Goal: Navigation & Orientation: Find specific page/section

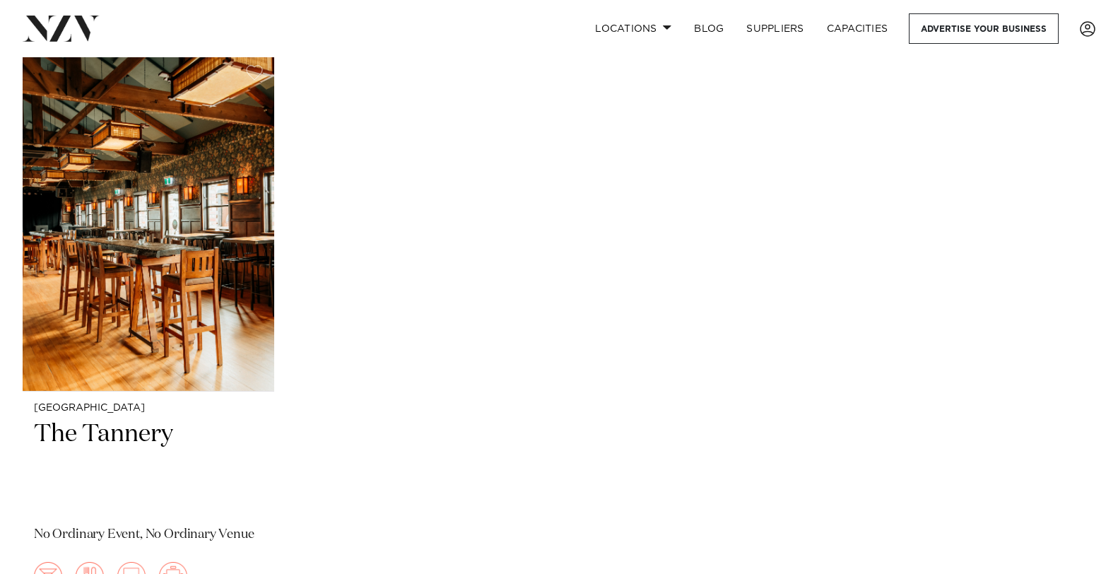
scroll to position [5078, 0]
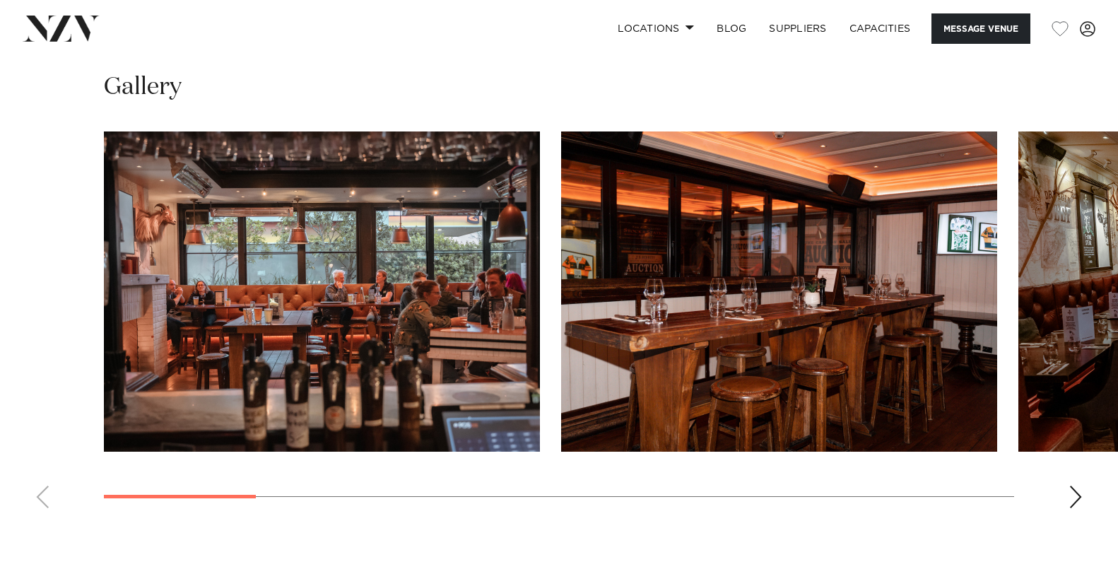
scroll to position [1347, 0]
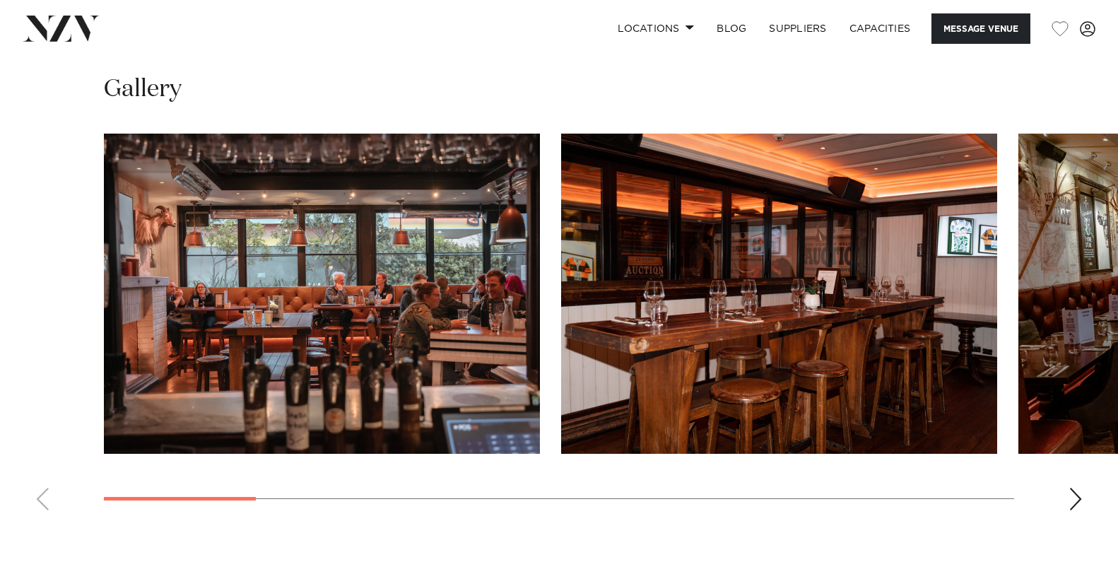
click at [1073, 495] on div "Next slide" at bounding box center [1075, 499] width 14 height 23
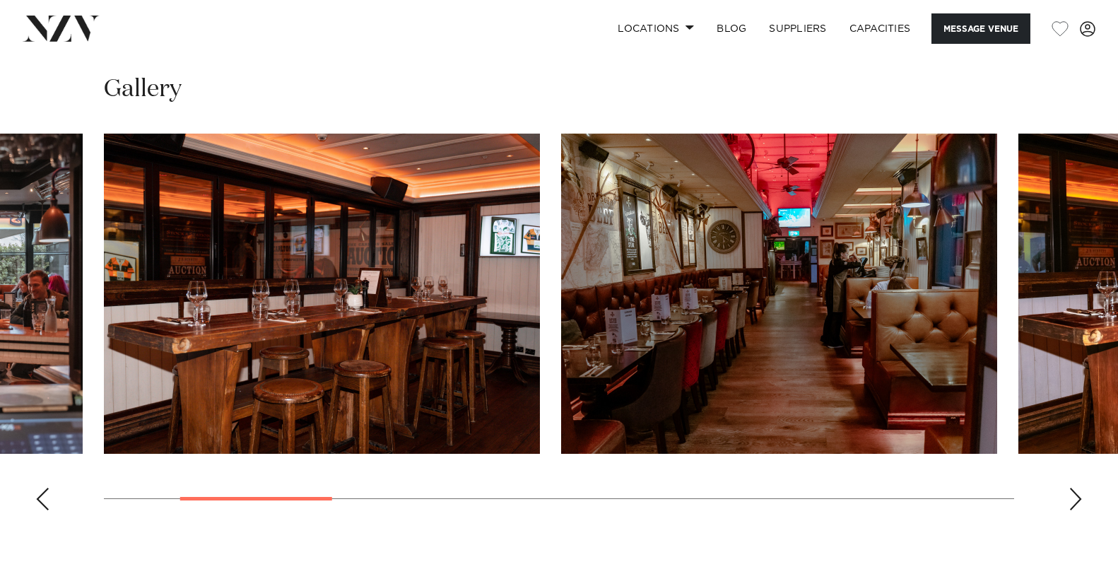
click at [1073, 495] on div "Next slide" at bounding box center [1075, 499] width 14 height 23
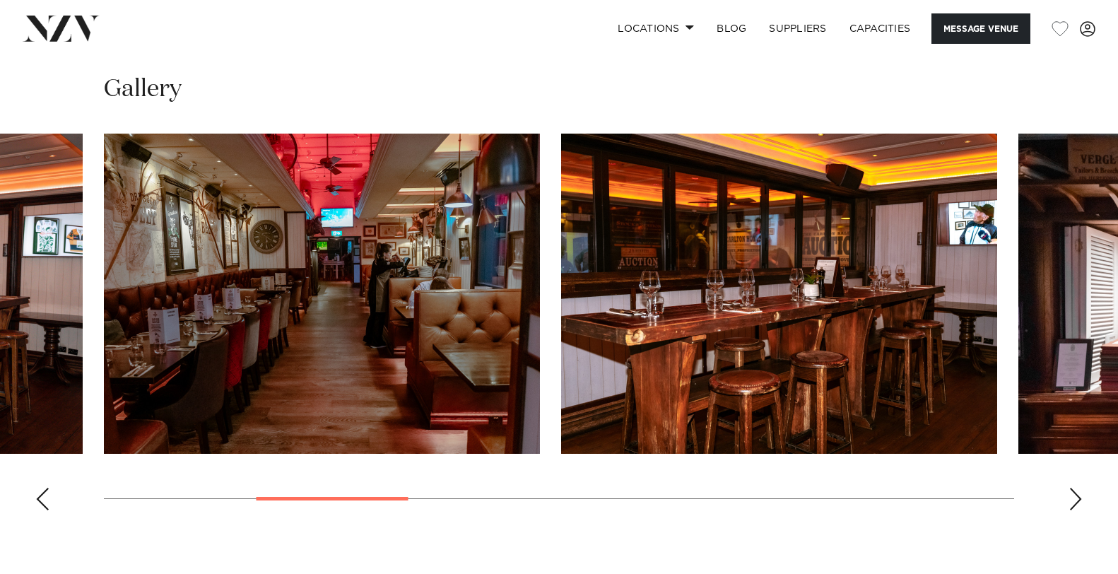
click at [1073, 495] on div "Next slide" at bounding box center [1075, 499] width 14 height 23
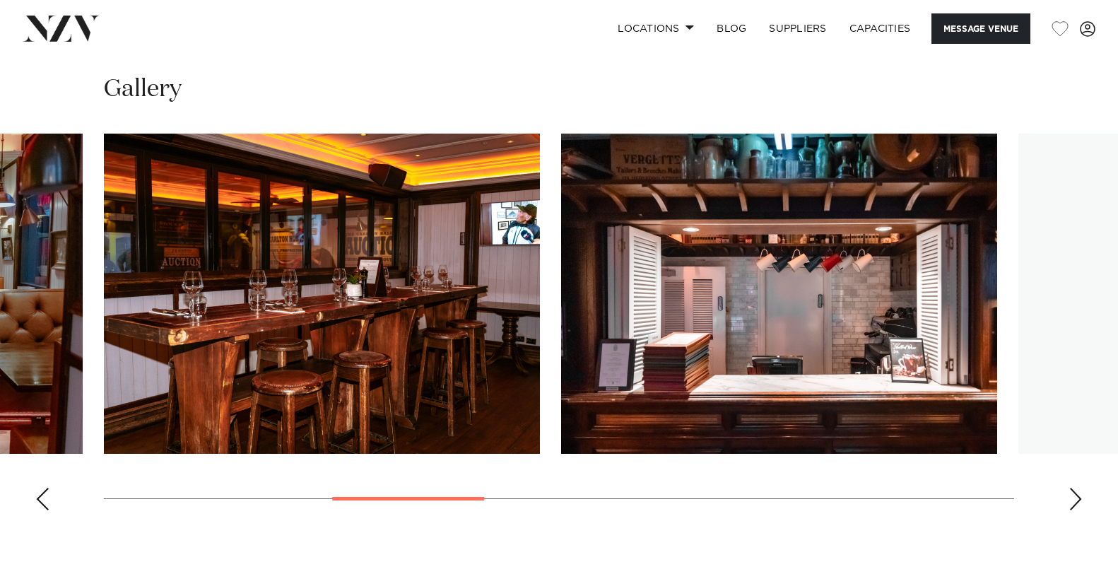
click at [1073, 495] on div "Next slide" at bounding box center [1075, 499] width 14 height 23
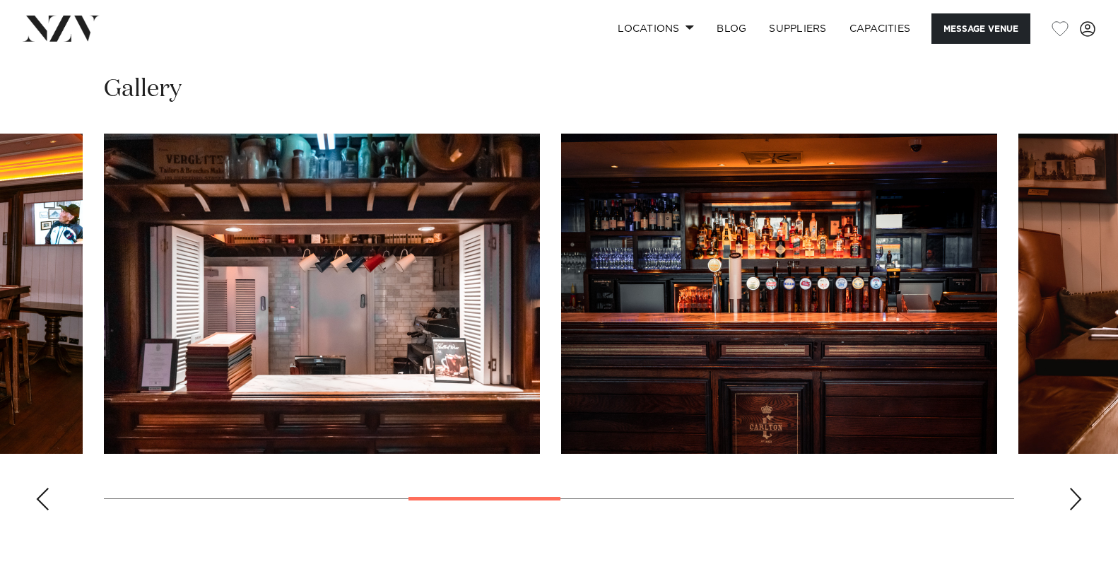
click at [1072, 496] on div "Next slide" at bounding box center [1075, 499] width 14 height 23
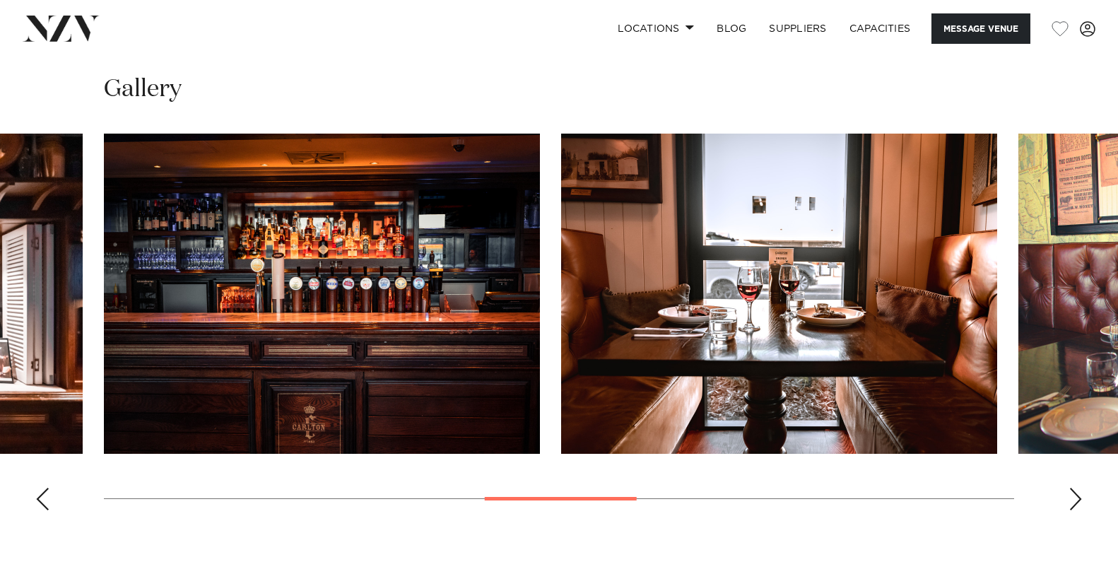
click at [1072, 496] on div "Next slide" at bounding box center [1075, 499] width 14 height 23
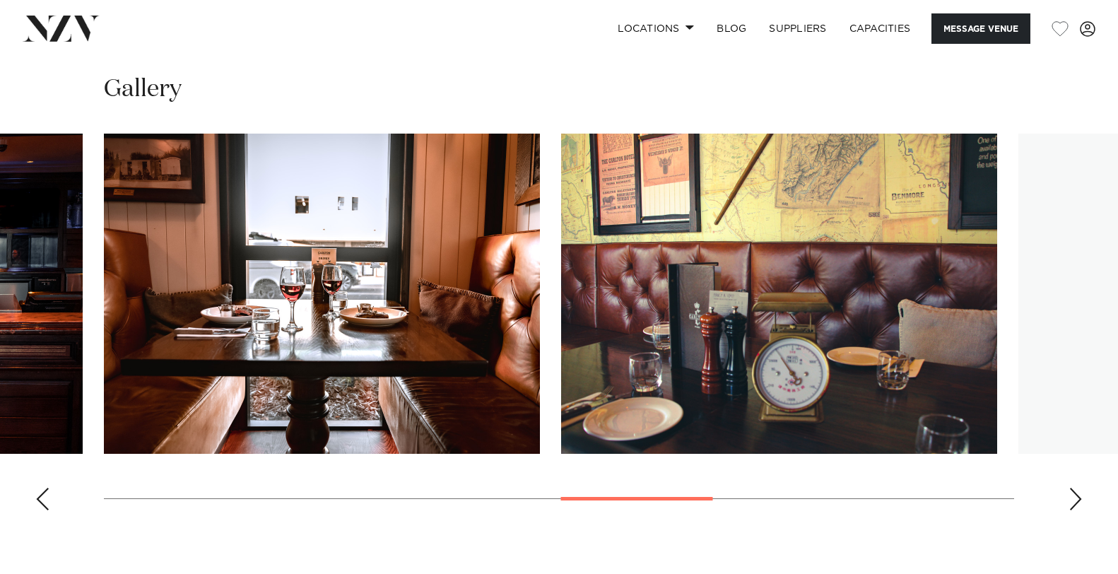
click at [1072, 497] on div "Next slide" at bounding box center [1075, 499] width 14 height 23
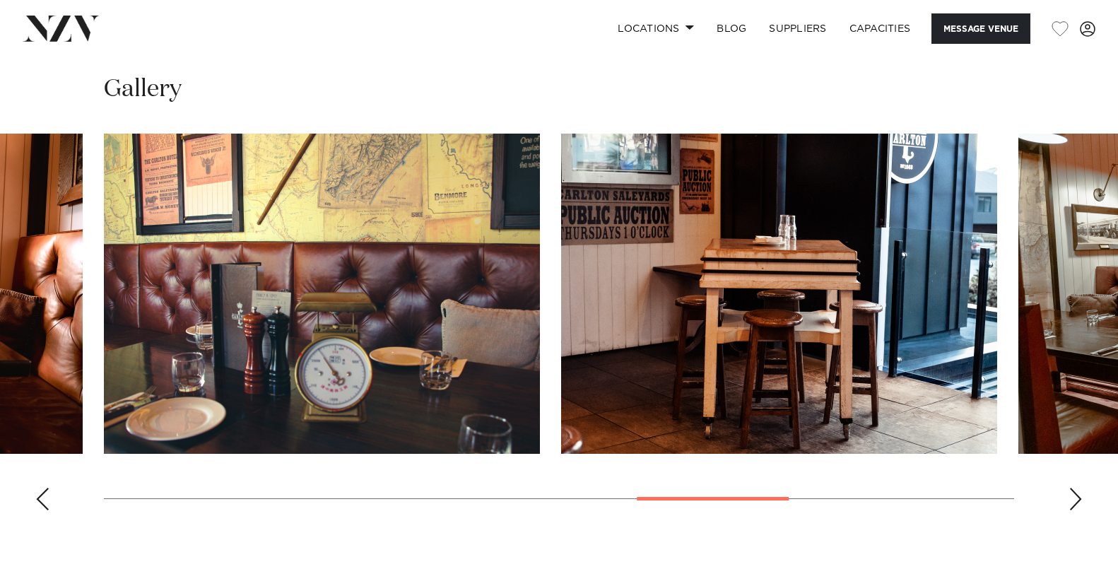
click at [1071, 497] on div "Next slide" at bounding box center [1075, 499] width 14 height 23
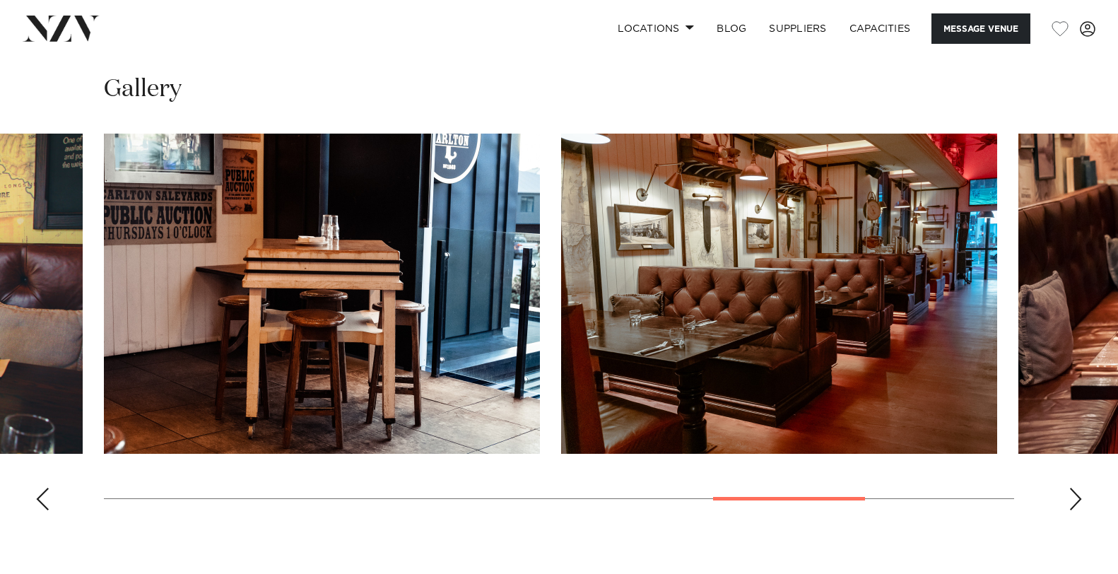
click at [1071, 497] on div "Next slide" at bounding box center [1075, 499] width 14 height 23
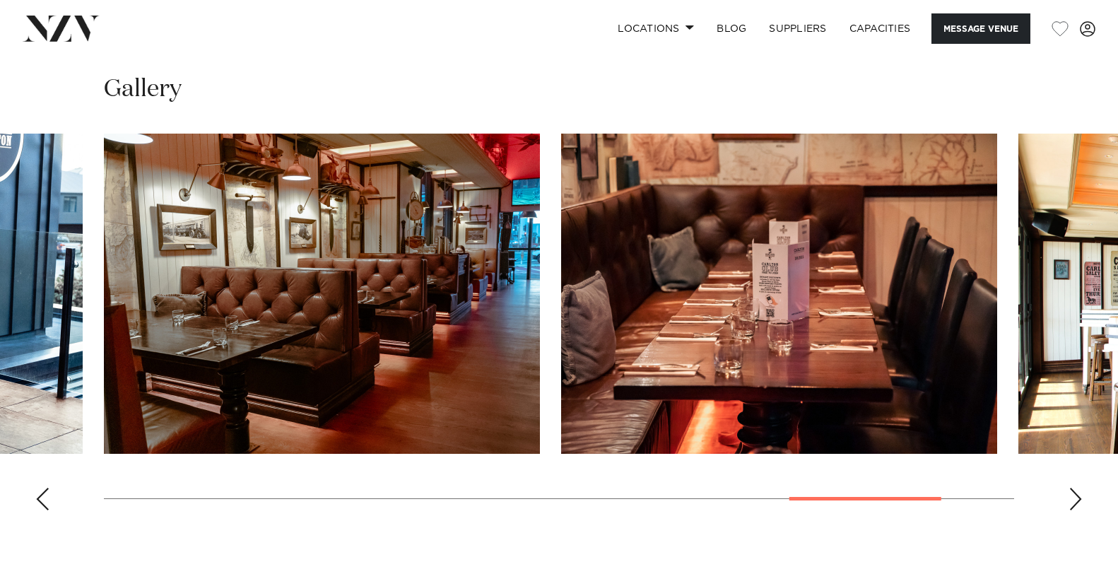
click at [1070, 498] on div "Next slide" at bounding box center [1075, 499] width 14 height 23
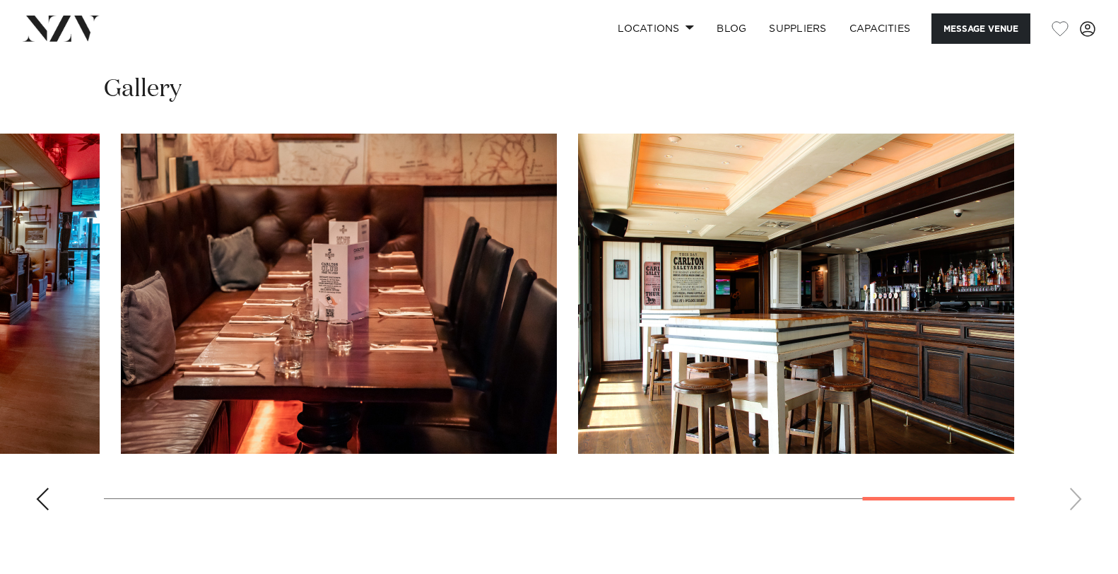
click at [1070, 498] on swiper-container at bounding box center [559, 328] width 1118 height 388
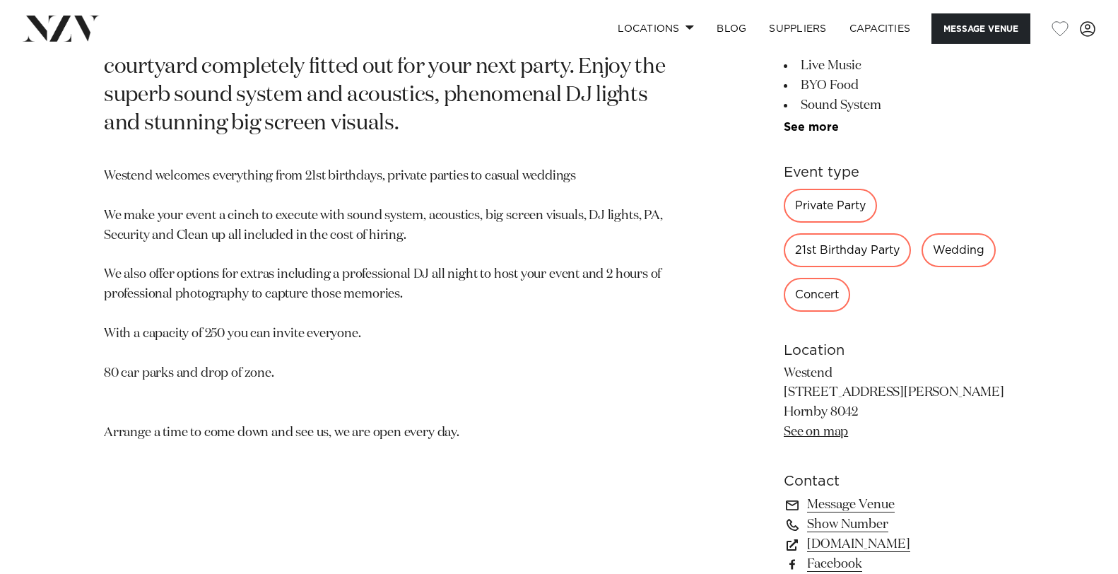
scroll to position [716, 0]
